Goal: Transaction & Acquisition: Subscribe to service/newsletter

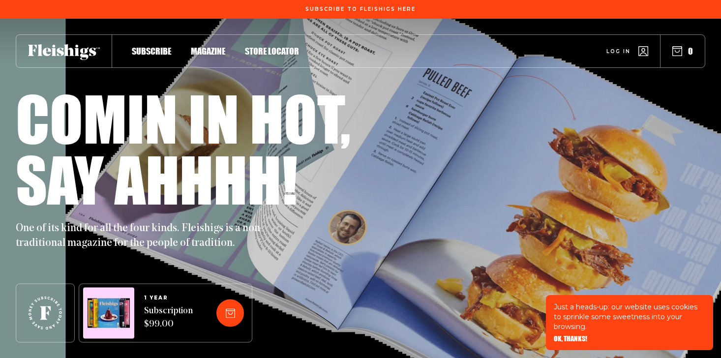
click at [615, 48] on span "Log in" at bounding box center [618, 43] width 24 height 7
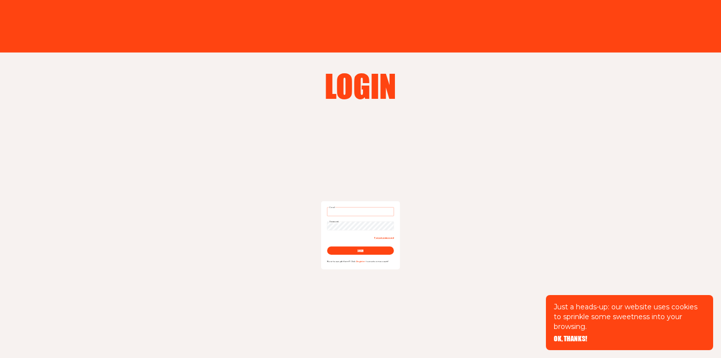
type input "melissaa613@gmail.com"
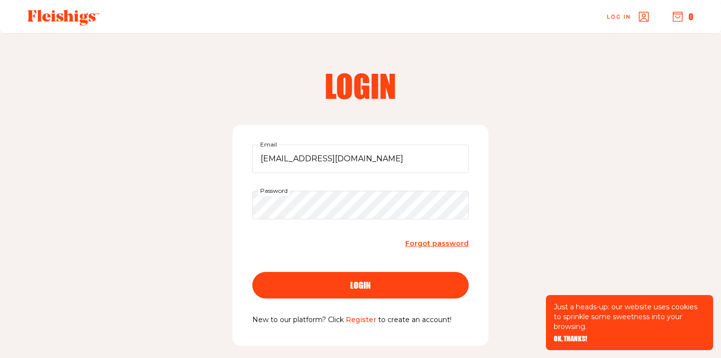
click at [300, 278] on button "login" at bounding box center [360, 285] width 216 height 27
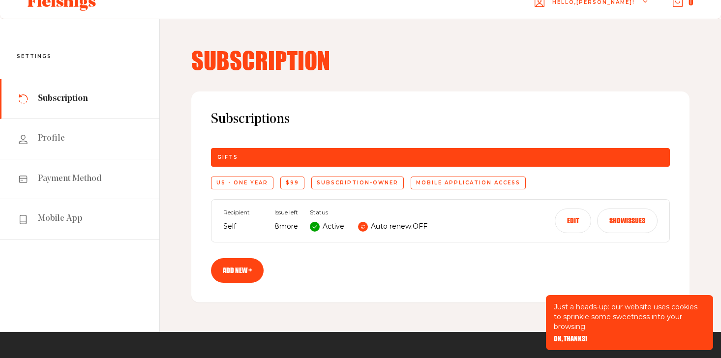
scroll to position [15, 0]
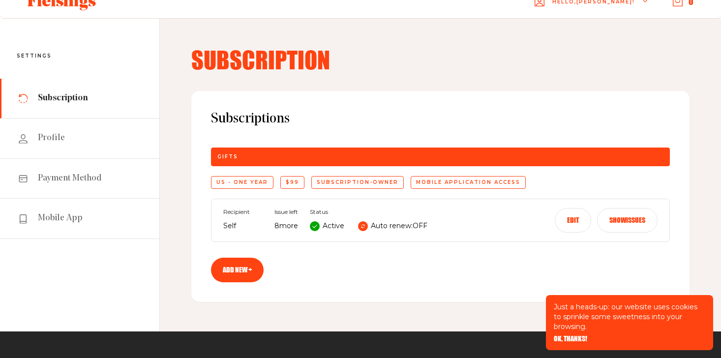
click at [432, 183] on div "Mobile application access" at bounding box center [468, 182] width 115 height 13
click at [245, 182] on div "US - One Year" at bounding box center [242, 182] width 62 height 13
click at [286, 182] on div "$99" at bounding box center [292, 182] width 24 height 13
click at [635, 217] on button "Show issues" at bounding box center [627, 220] width 60 height 25
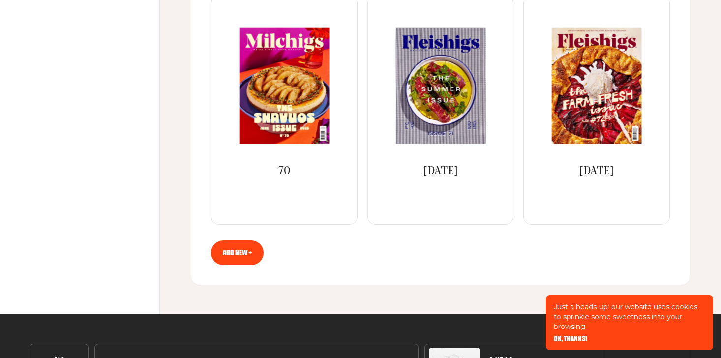
scroll to position [295, 0]
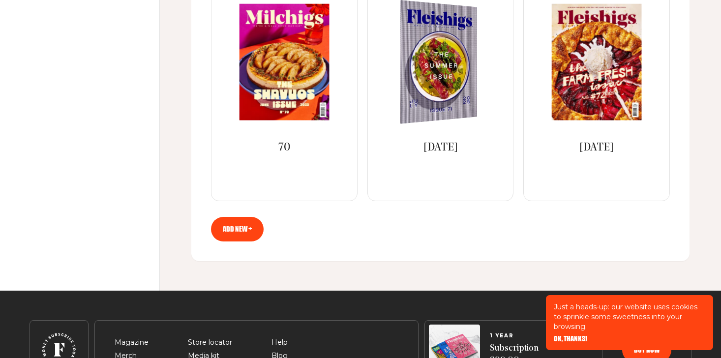
click at [432, 97] on img at bounding box center [432, 62] width 141 height 131
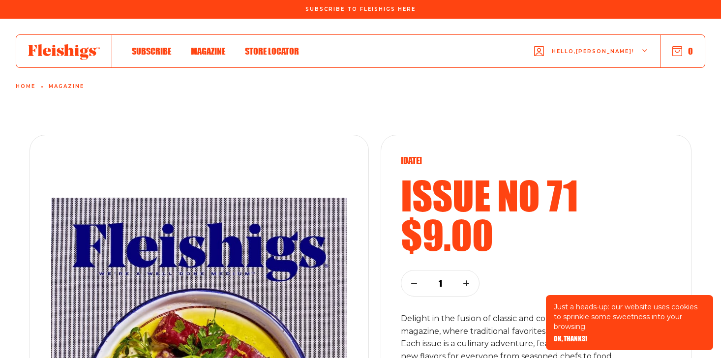
click at [28, 86] on link "Home" at bounding box center [26, 87] width 20 height 6
